Goal: Information Seeking & Learning: Learn about a topic

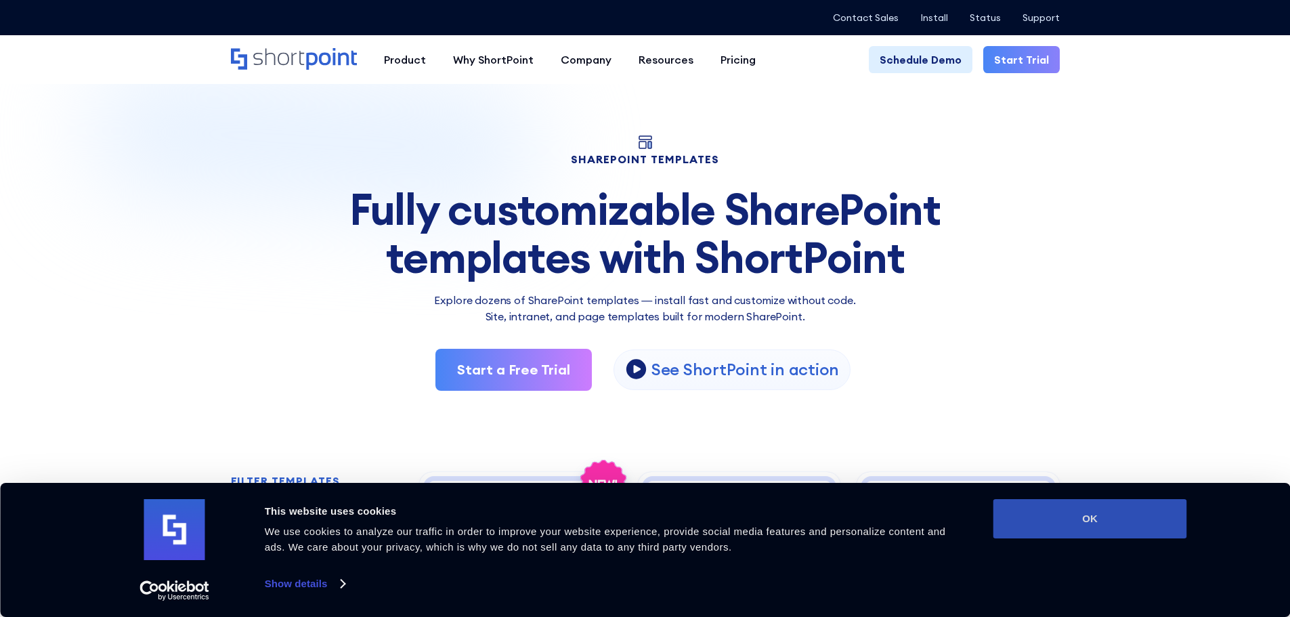
click at [1100, 528] on button "OK" at bounding box center [1091, 518] width 194 height 39
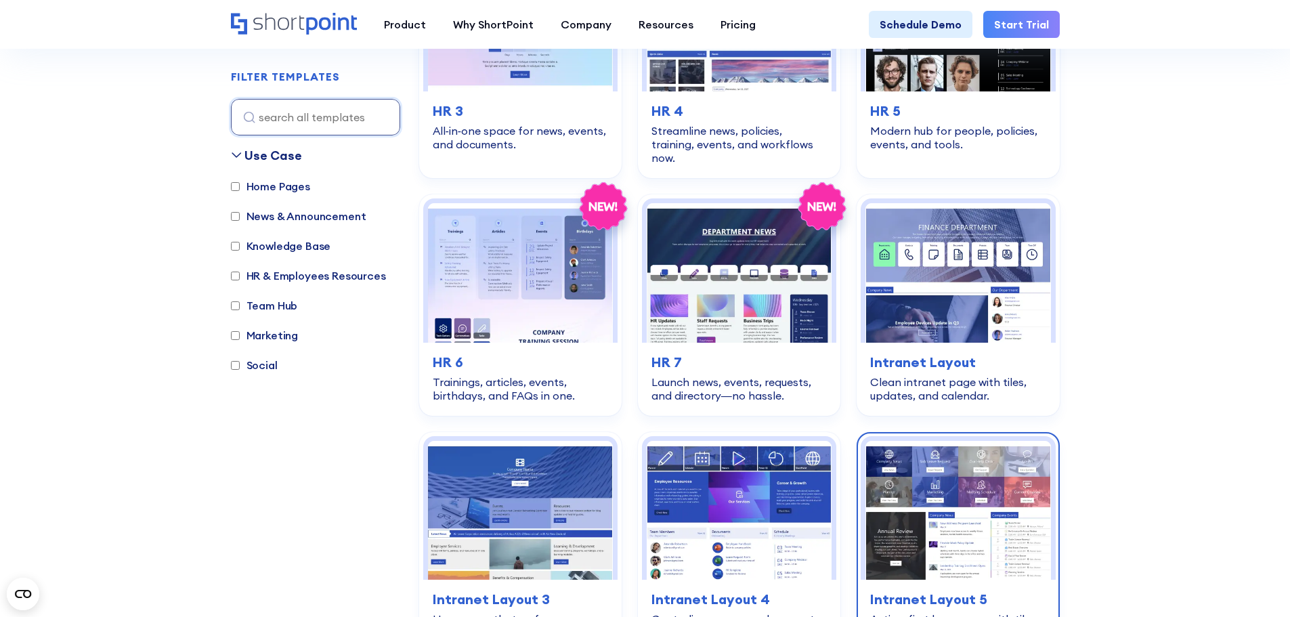
scroll to position [1016, 0]
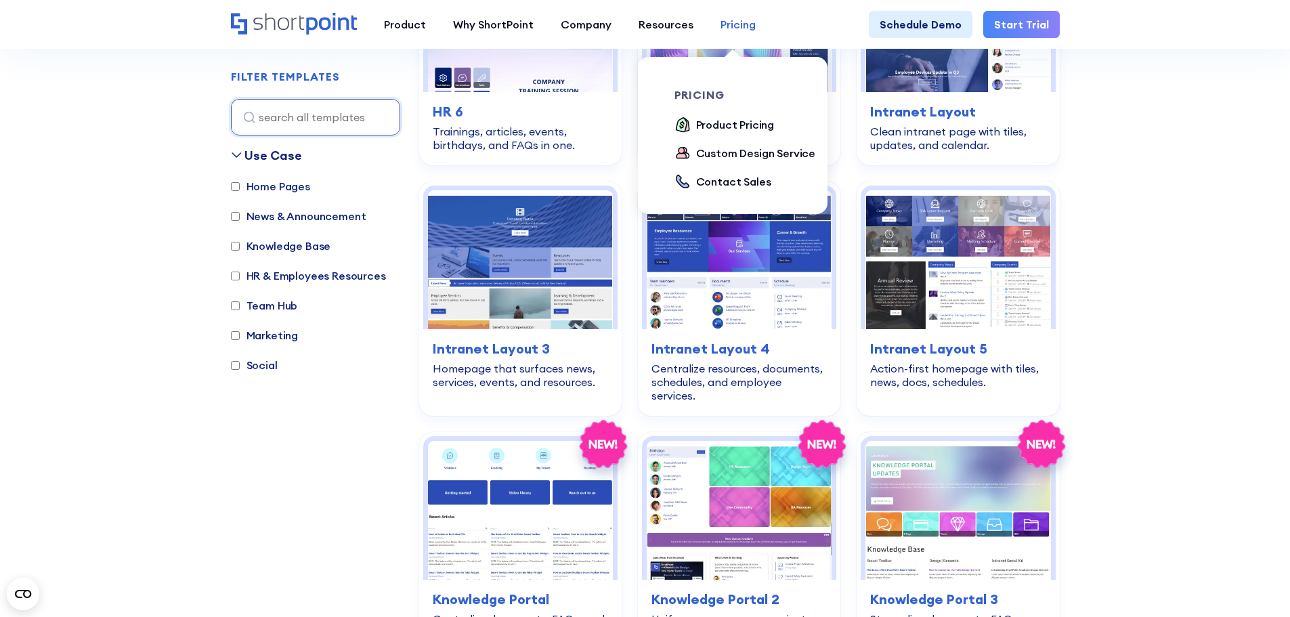
click at [725, 19] on div "Pricing" at bounding box center [738, 24] width 35 height 16
click at [715, 121] on div "Product Pricing" at bounding box center [735, 124] width 79 height 16
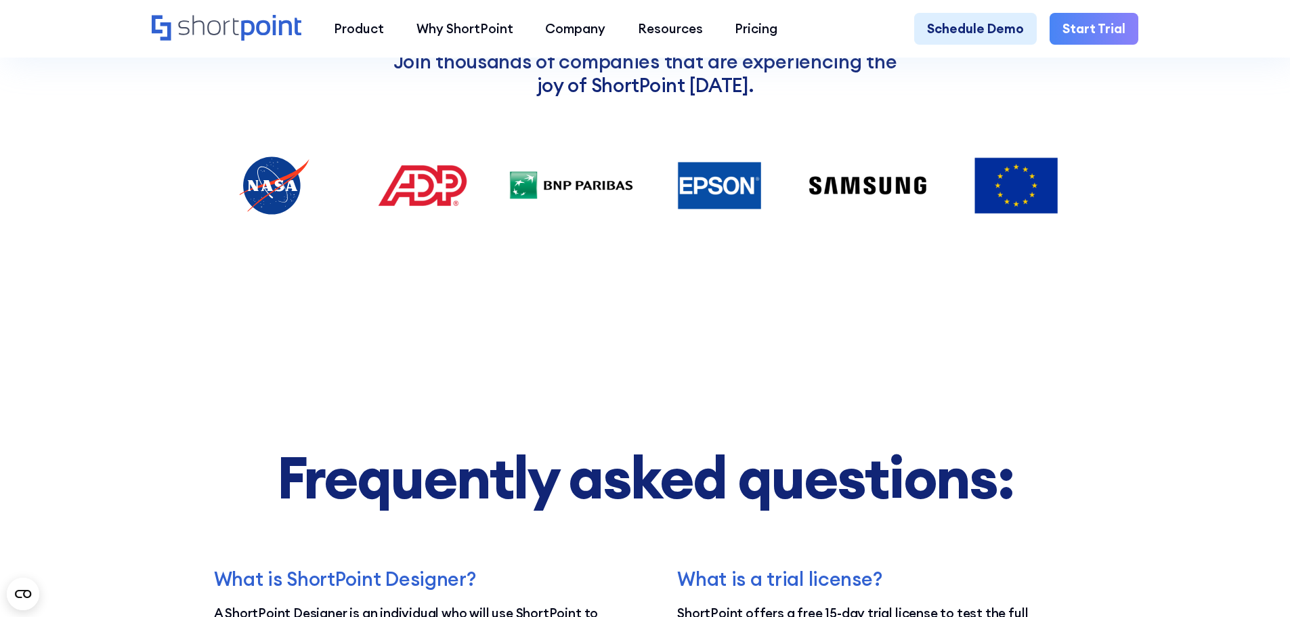
scroll to position [2032, 0]
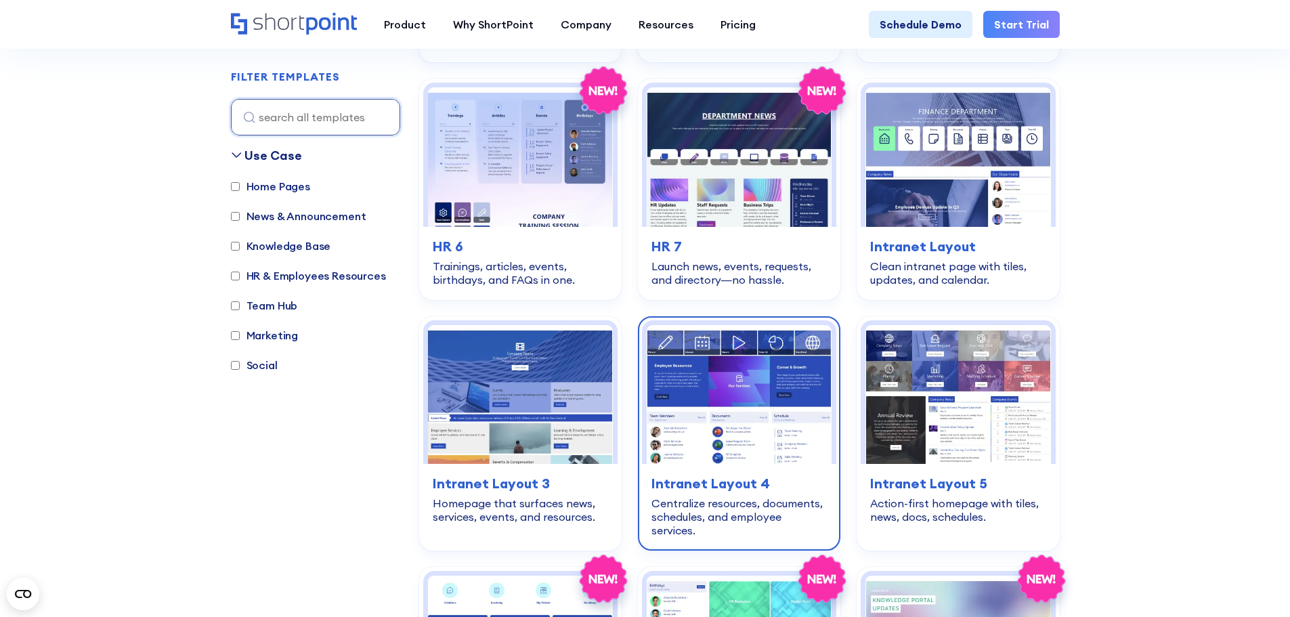
scroll to position [880, 0]
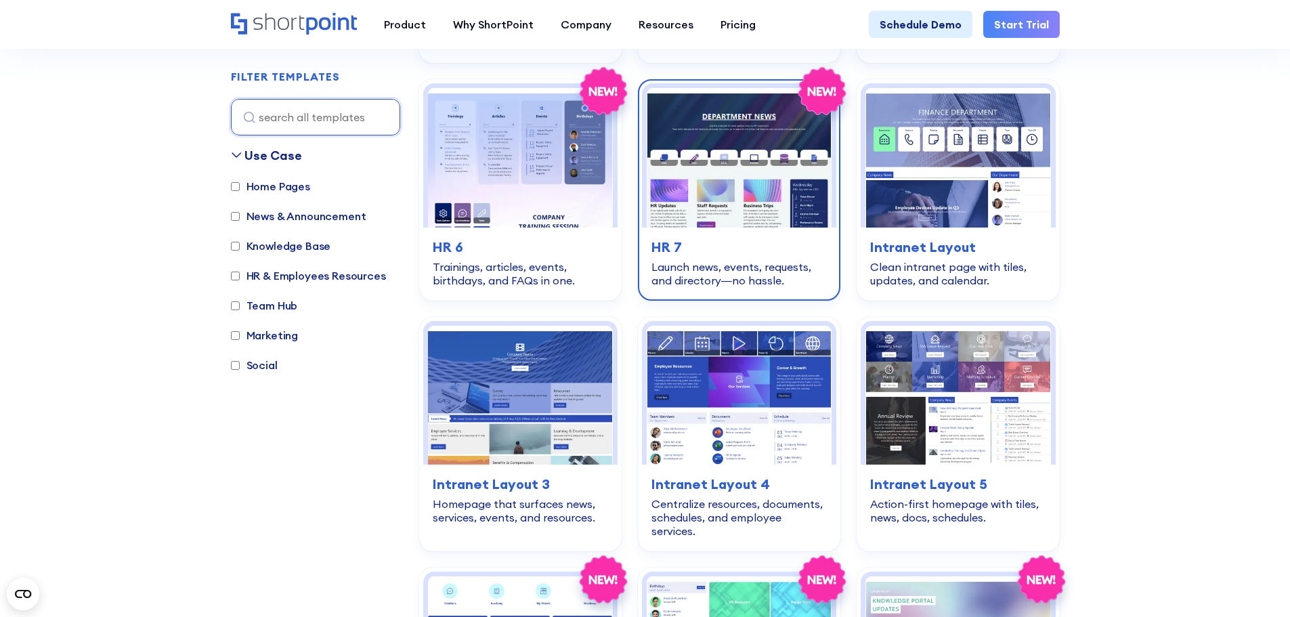
click at [717, 151] on img at bounding box center [739, 157] width 185 height 139
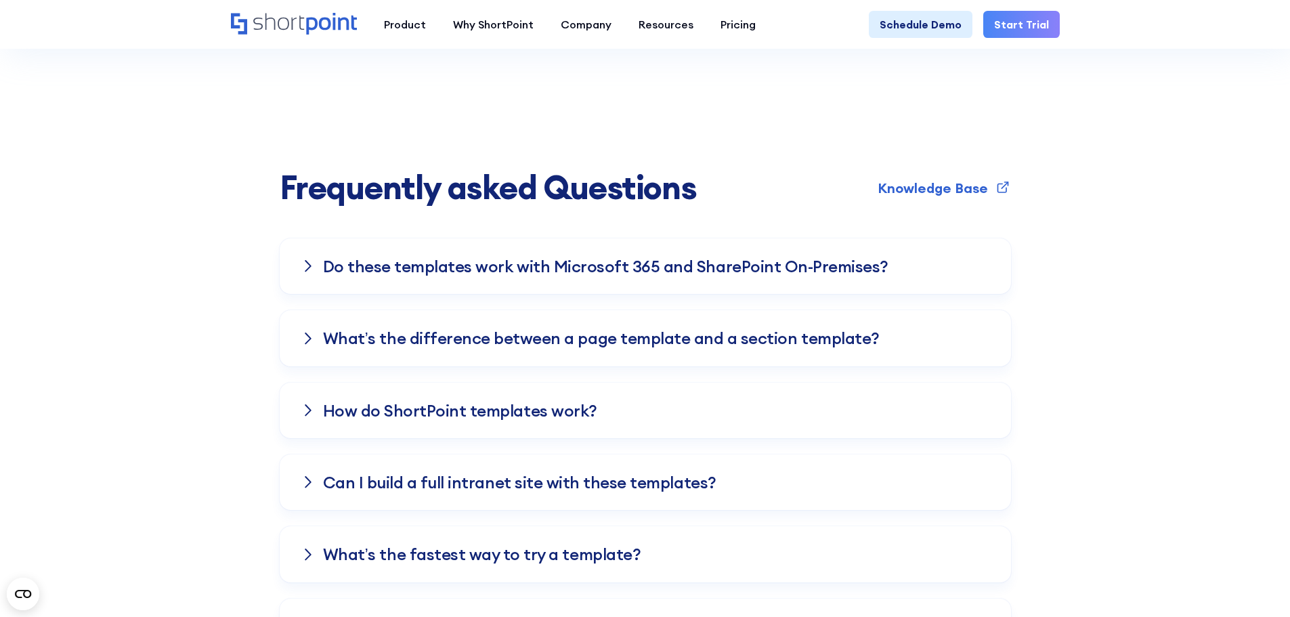
scroll to position [2845, 0]
